Goal: Task Accomplishment & Management: Manage account settings

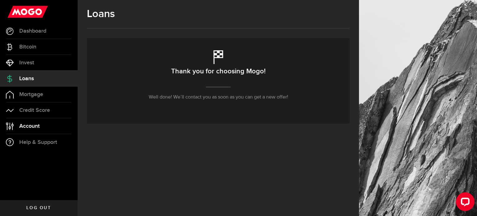
click at [27, 127] on span "Account" at bounding box center [29, 126] width 20 height 6
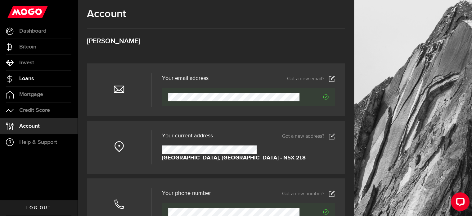
click at [24, 84] on link "Loans" at bounding box center [39, 79] width 78 height 16
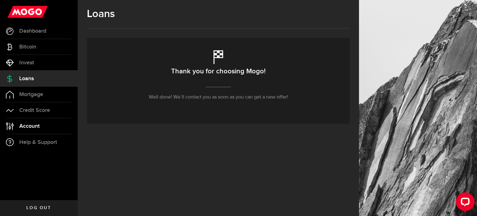
click at [26, 128] on span "Account" at bounding box center [29, 126] width 20 height 6
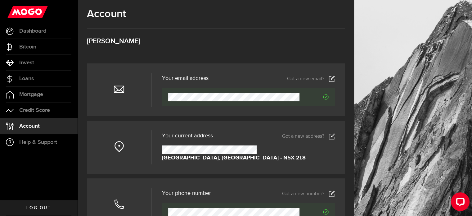
click at [335, 137] on icon at bounding box center [332, 136] width 6 height 6
